Goal: Information Seeking & Learning: Learn about a topic

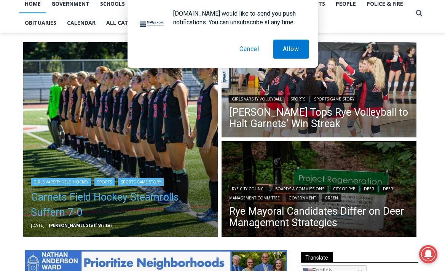
click at [94, 195] on link "Garnets Field Hockey Steamrolls Suffern 7-0" at bounding box center [121, 205] width 180 height 30
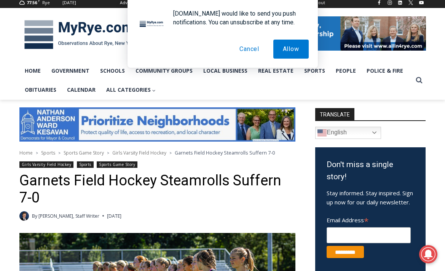
scroll to position [120, 0]
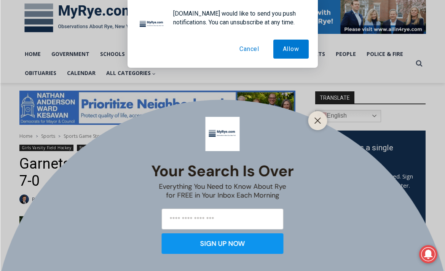
click at [247, 53] on button "Cancel" at bounding box center [249, 49] width 39 height 19
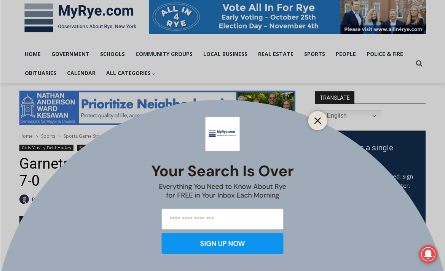
click at [321, 117] on icon "Close" at bounding box center [317, 120] width 7 height 7
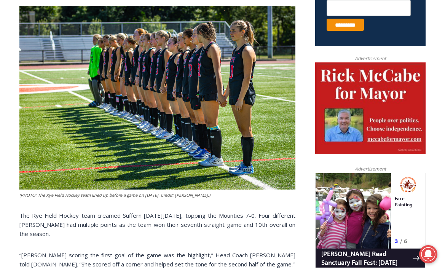
scroll to position [499, 0]
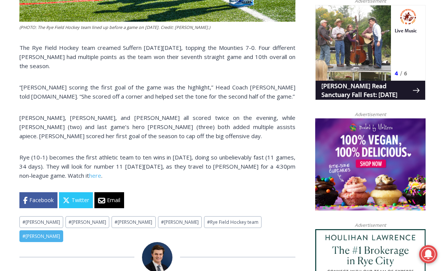
click at [63, 230] on link "# Sienna Myers" at bounding box center [41, 236] width 44 height 12
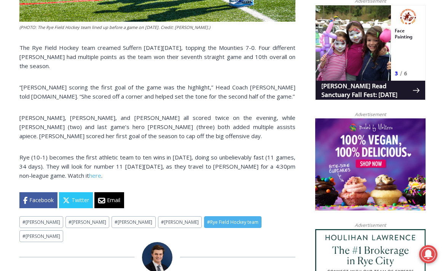
click at [204, 217] on link "# Rye Field Hockey team" at bounding box center [232, 222] width 57 height 12
